Goal: Understand process/instructions: Learn how to perform a task or action

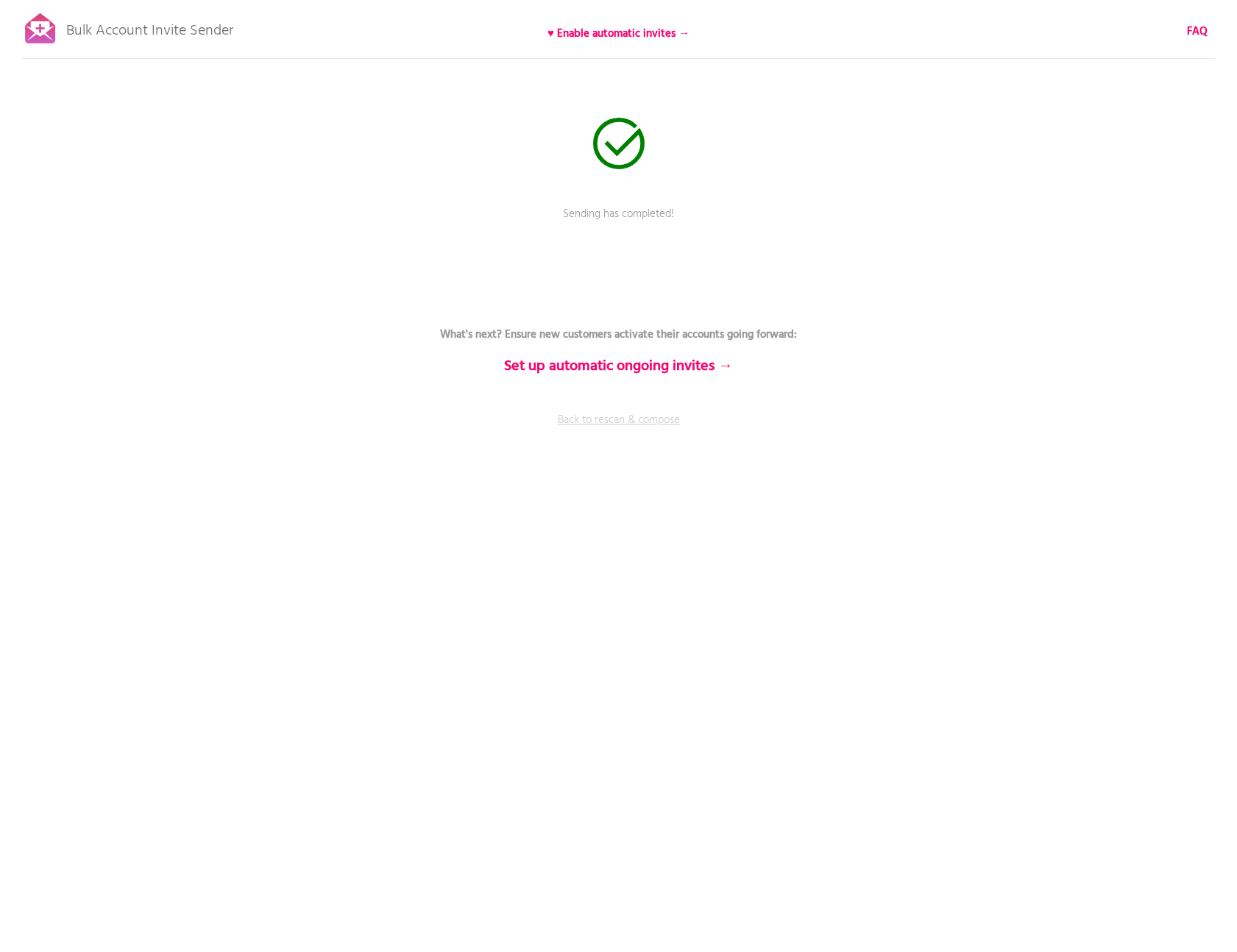
click at [638, 425] on link "Back to rescan & compose" at bounding box center [619, 430] width 442 height 37
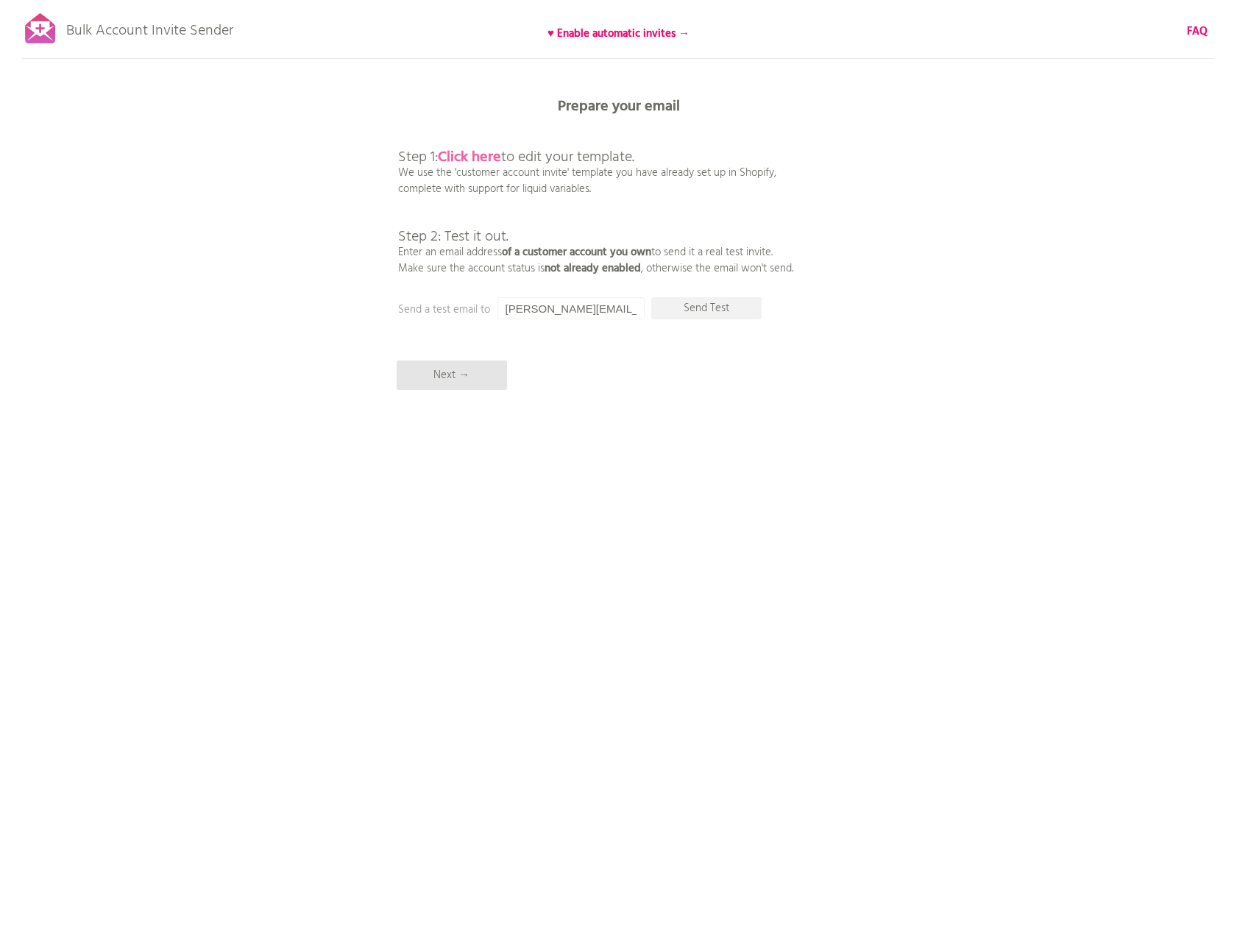
click at [492, 159] on b "Click here" at bounding box center [469, 158] width 63 height 24
click at [475, 375] on p "Next →" at bounding box center [452, 375] width 110 height 30
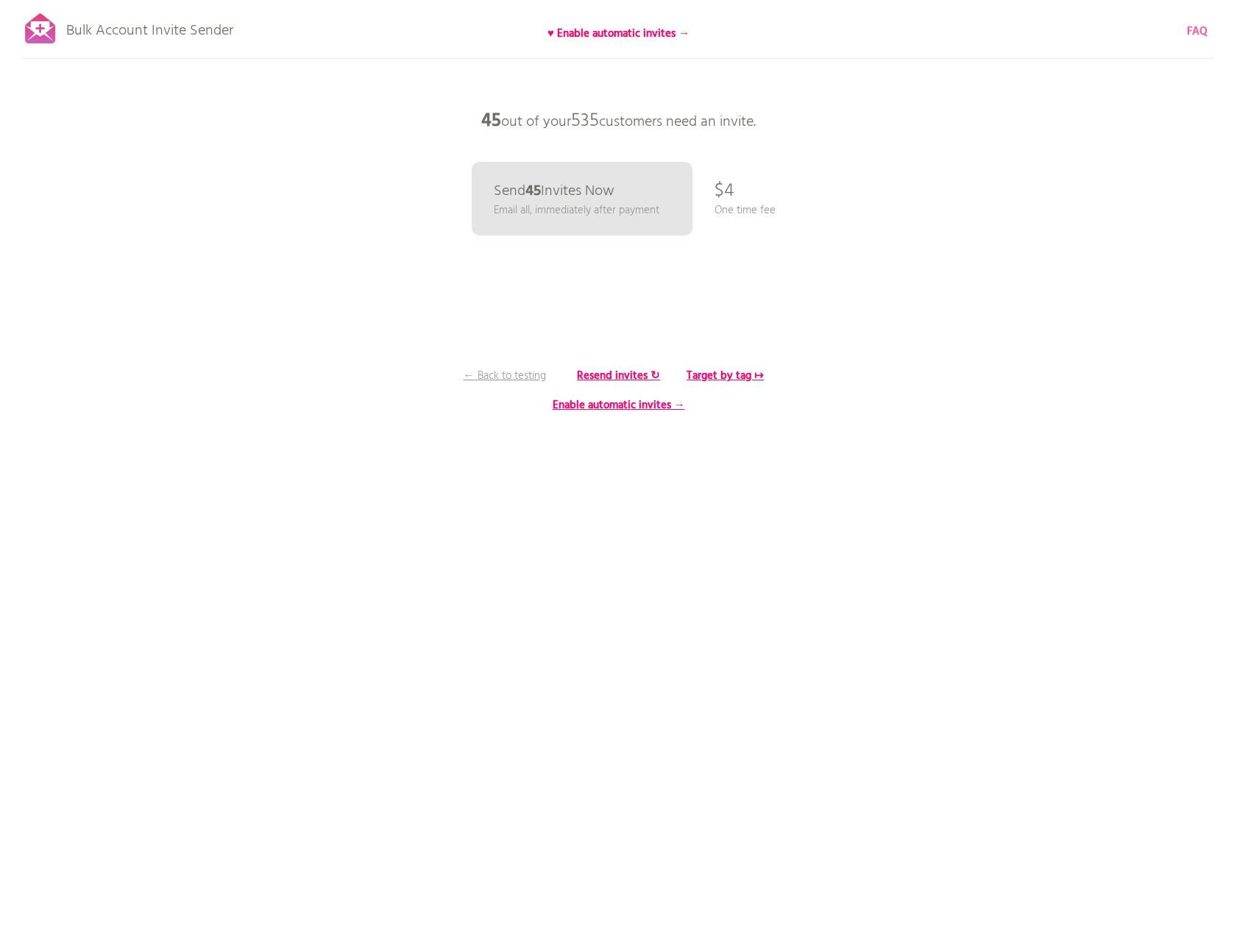
click at [1193, 28] on b "FAQ" at bounding box center [1197, 32] width 21 height 18
